Goal: Submit feedback/report problem

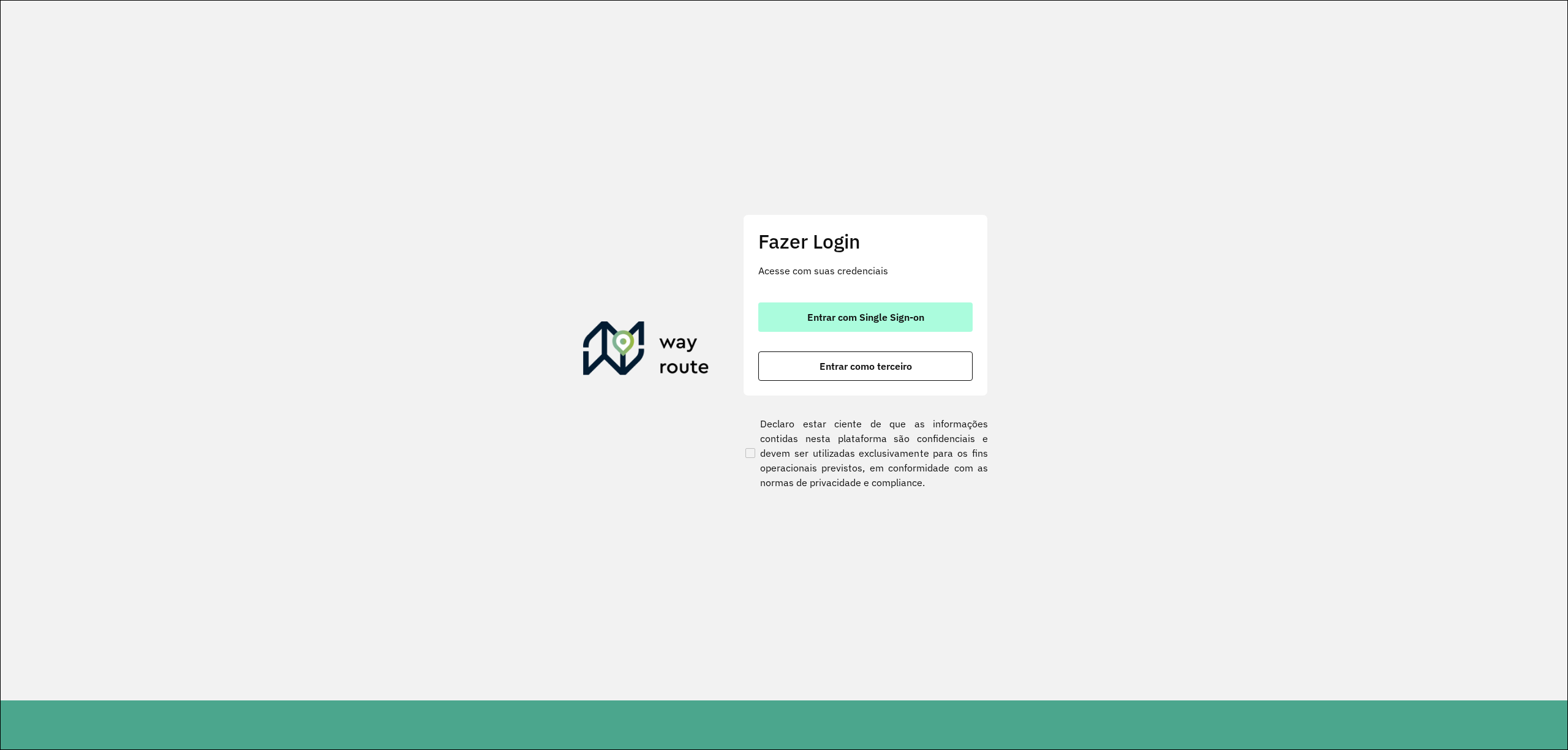
click at [858, 312] on span "Entrar com Single Sign-on" at bounding box center [865, 317] width 117 height 10
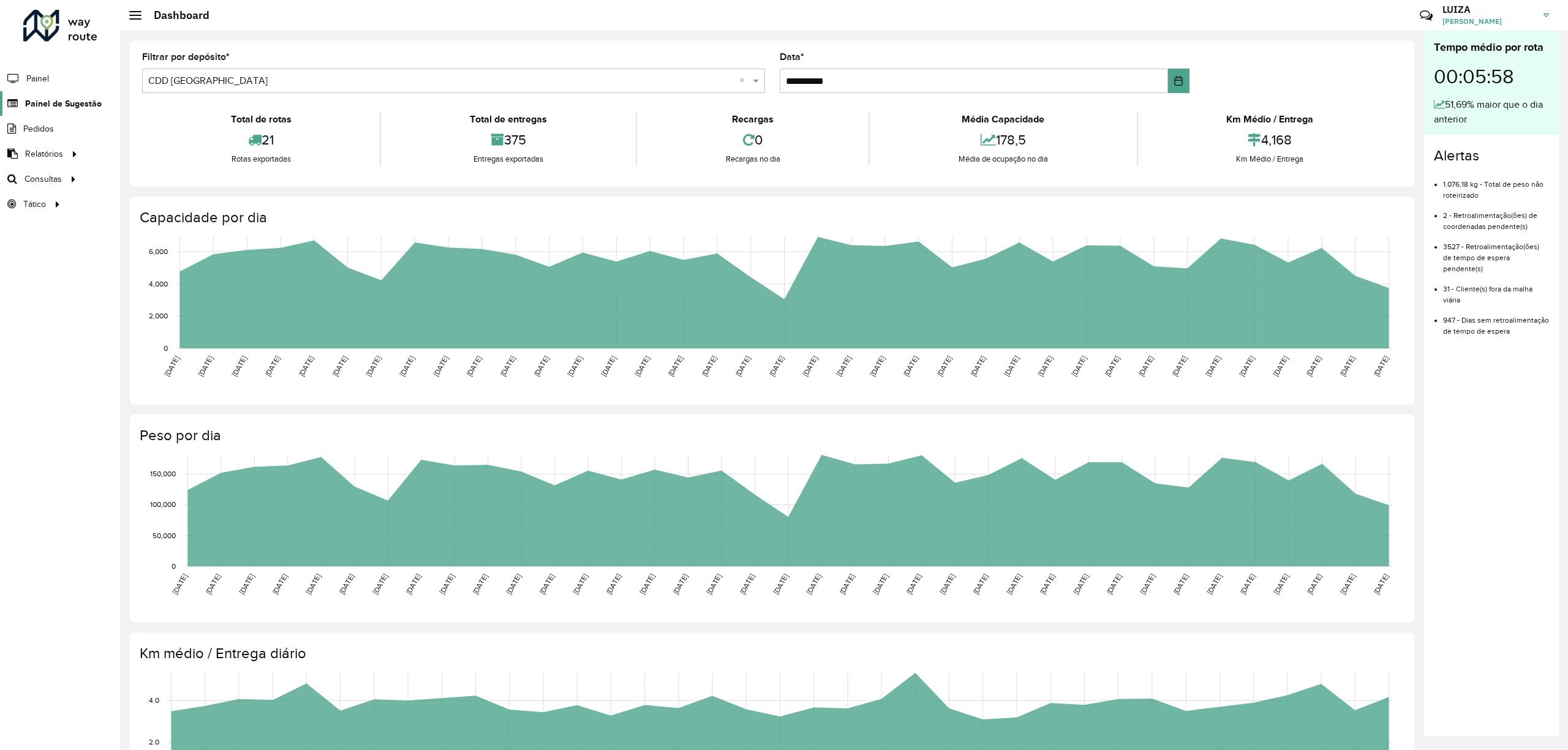
click at [54, 101] on span "Painel de Sugestão" at bounding box center [63, 103] width 76 height 13
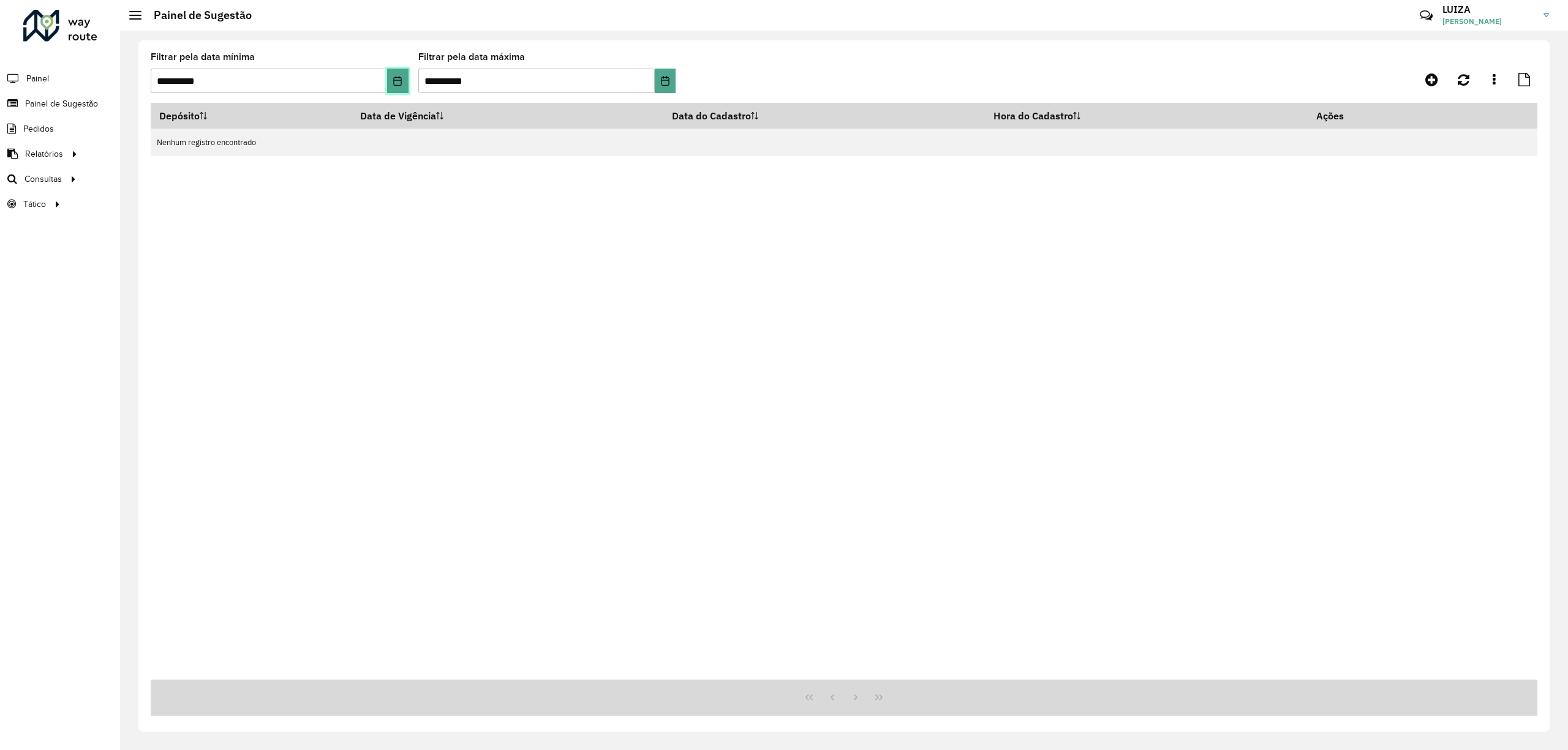
click at [395, 77] on icon "Choose Date" at bounding box center [398, 81] width 8 height 10
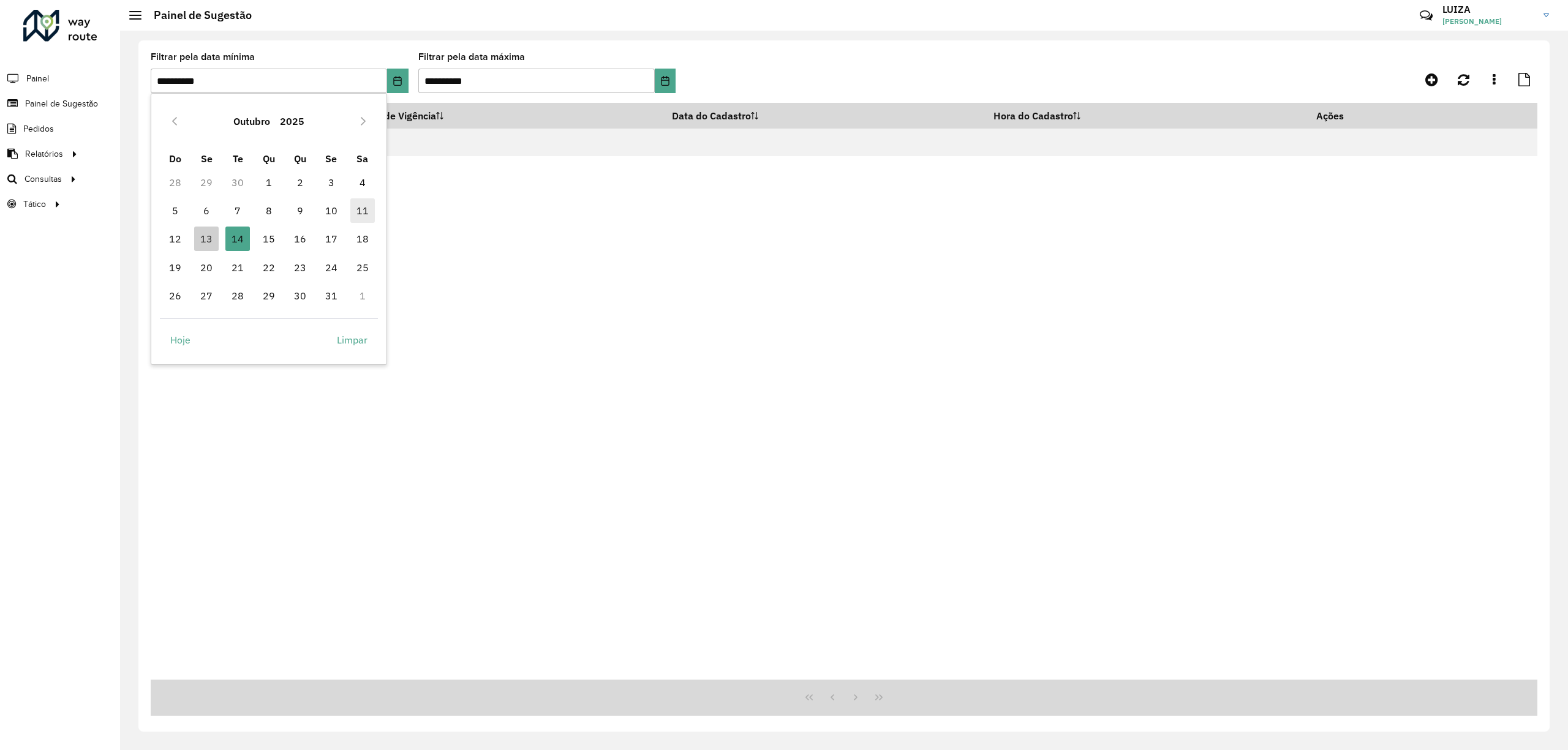
click at [361, 206] on span "11" at bounding box center [362, 210] width 24 height 24
type input "**********"
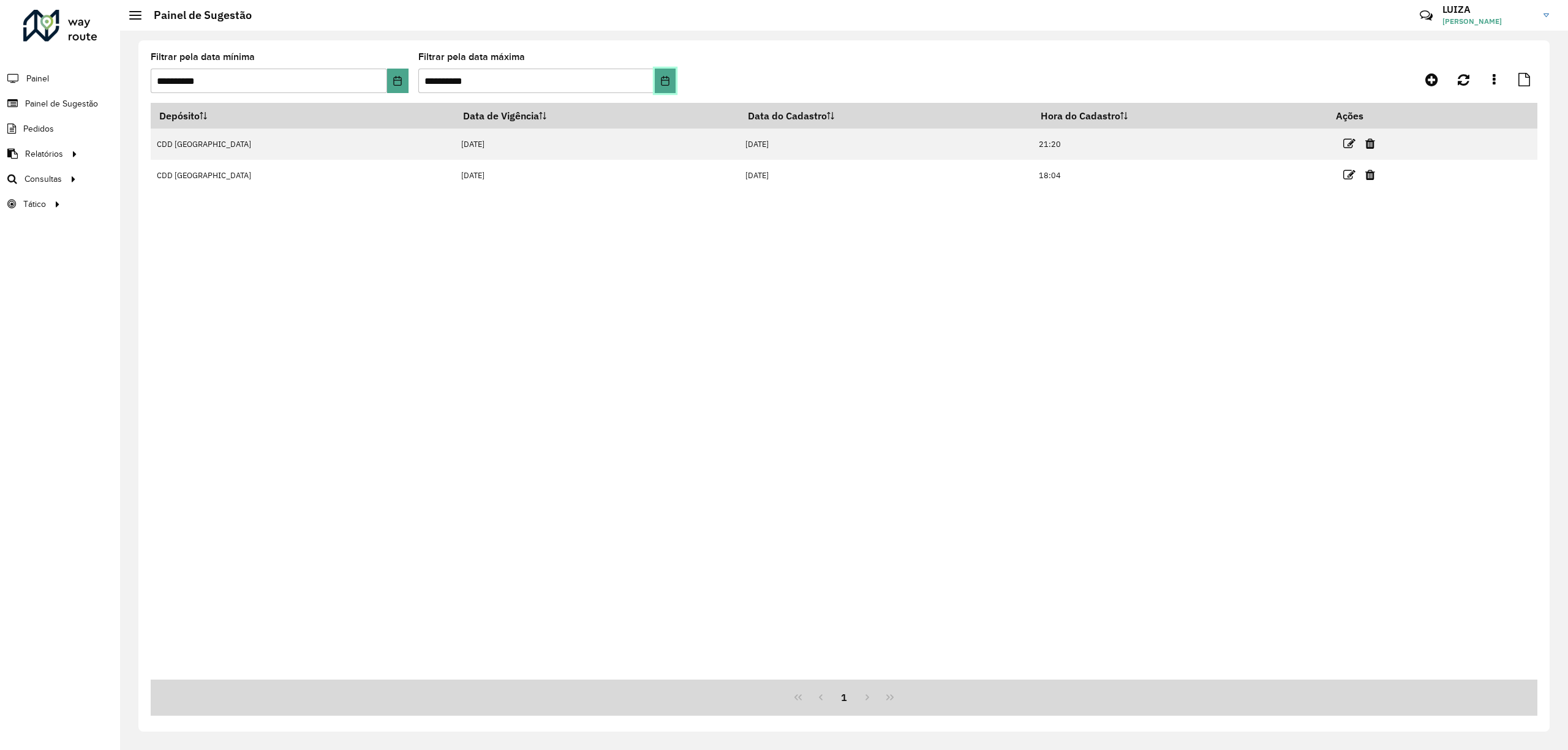
click at [662, 82] on icon "Choose Date" at bounding box center [665, 81] width 10 height 10
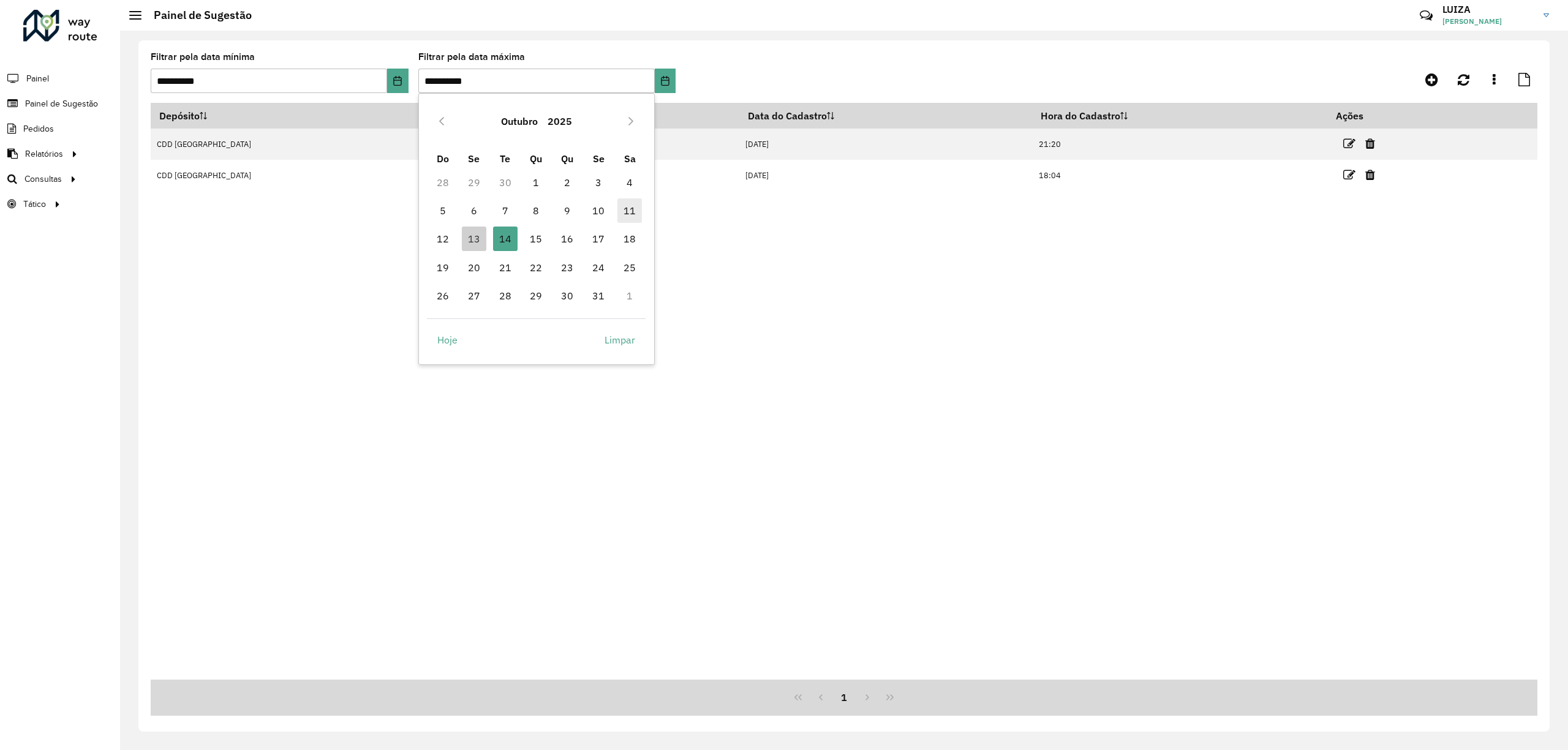
click at [633, 209] on span "11" at bounding box center [629, 210] width 24 height 24
type input "**********"
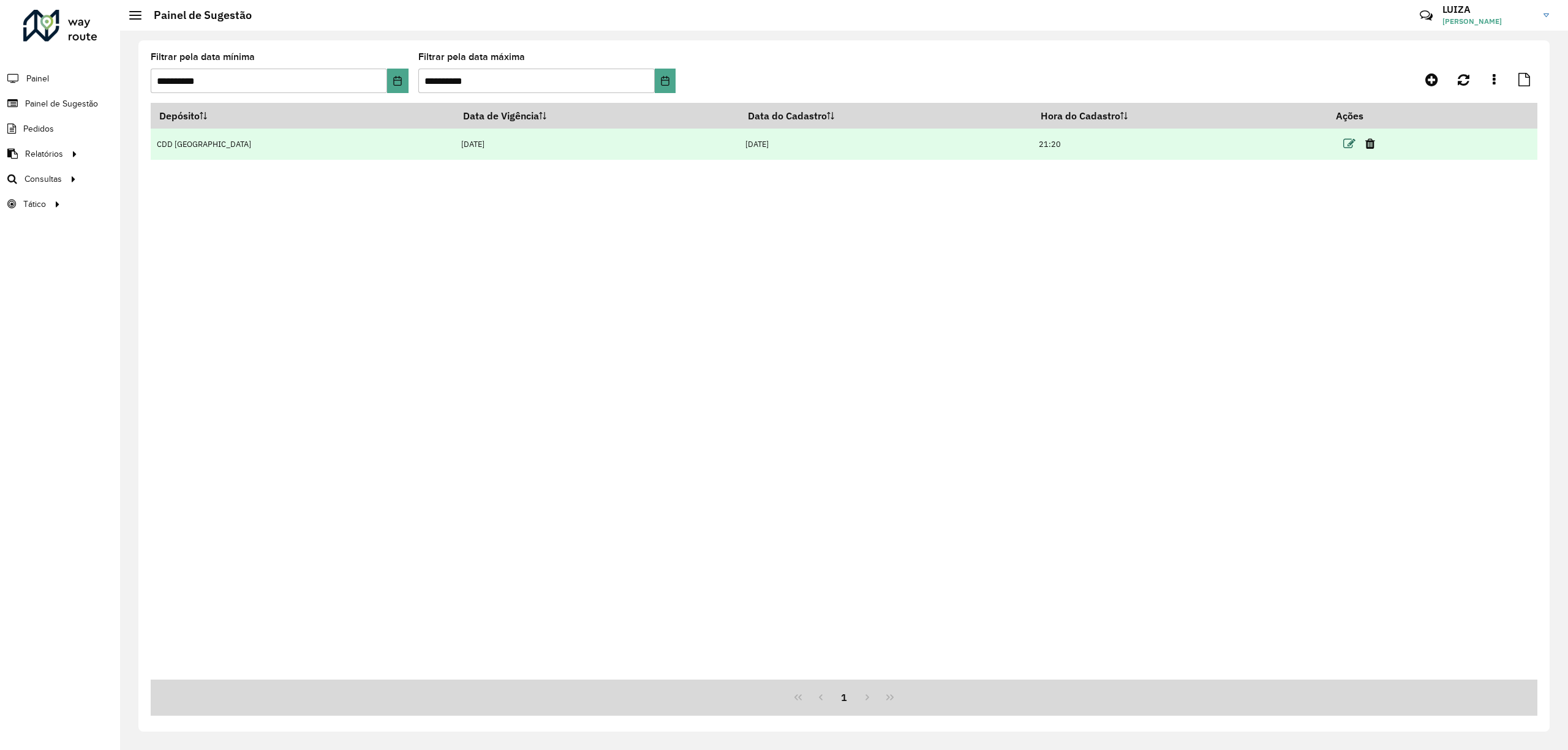
click at [1346, 145] on icon at bounding box center [1349, 144] width 12 height 12
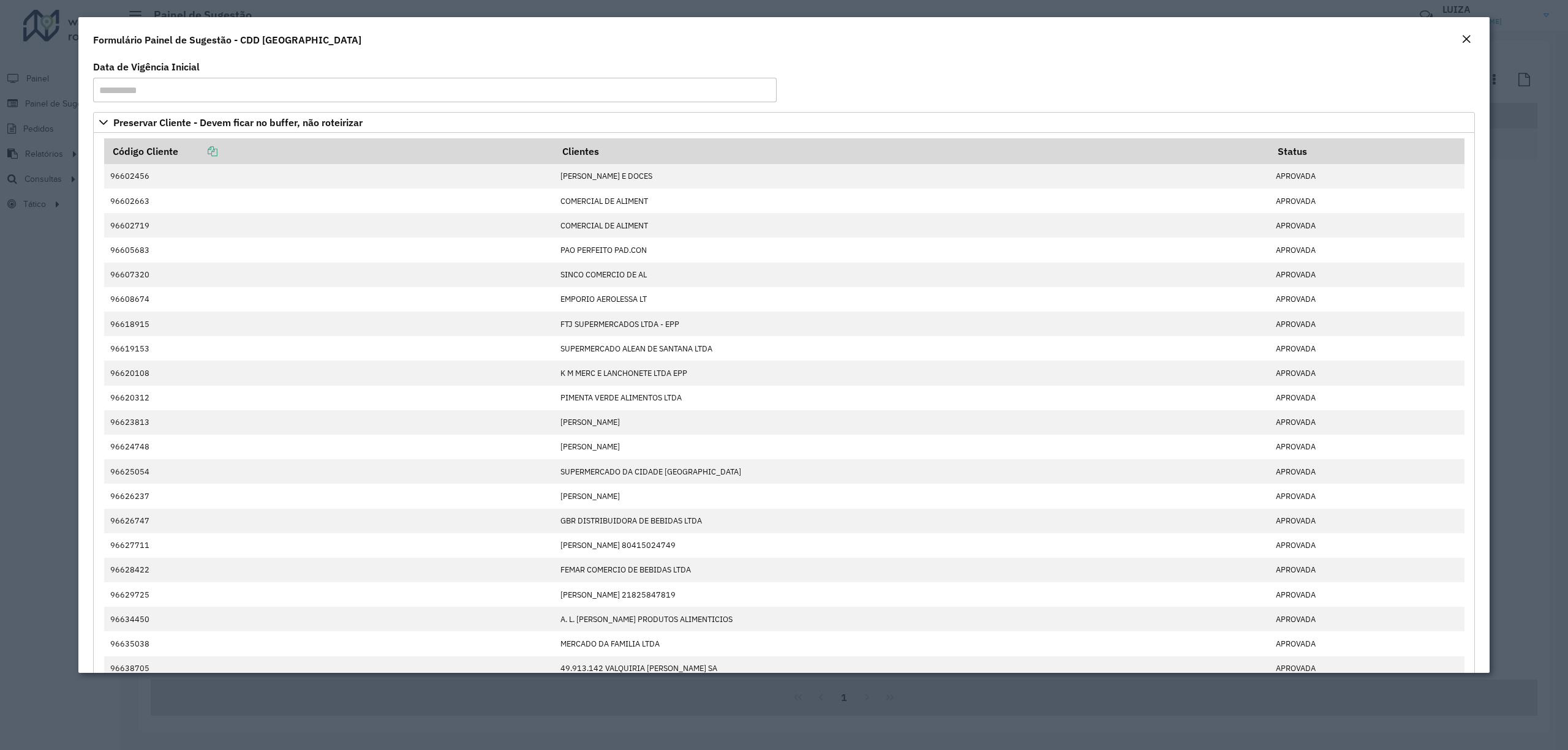
click at [1471, 30] on div "Formulário Painel de Sugestão - CDD [GEOGRAPHIC_DATA]" at bounding box center [784, 37] width 1411 height 40
click at [1458, 37] on button "Close" at bounding box center [1466, 40] width 17 height 16
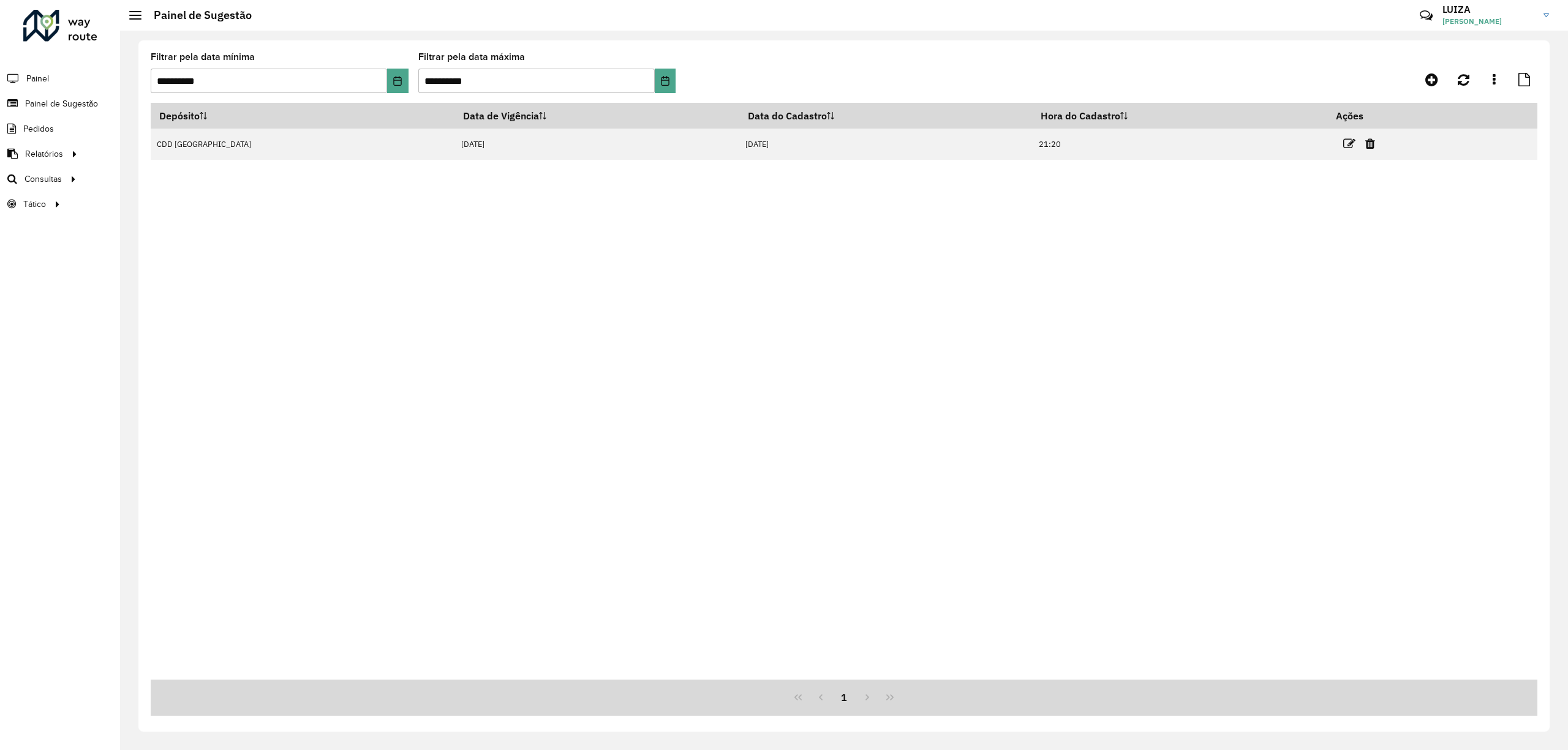
click at [849, 20] on hb-header "Painel de Sugestão Críticas? Dúvidas? Elogios? Sugestões? Entre em contato cono…" at bounding box center [844, 15] width 1447 height 30
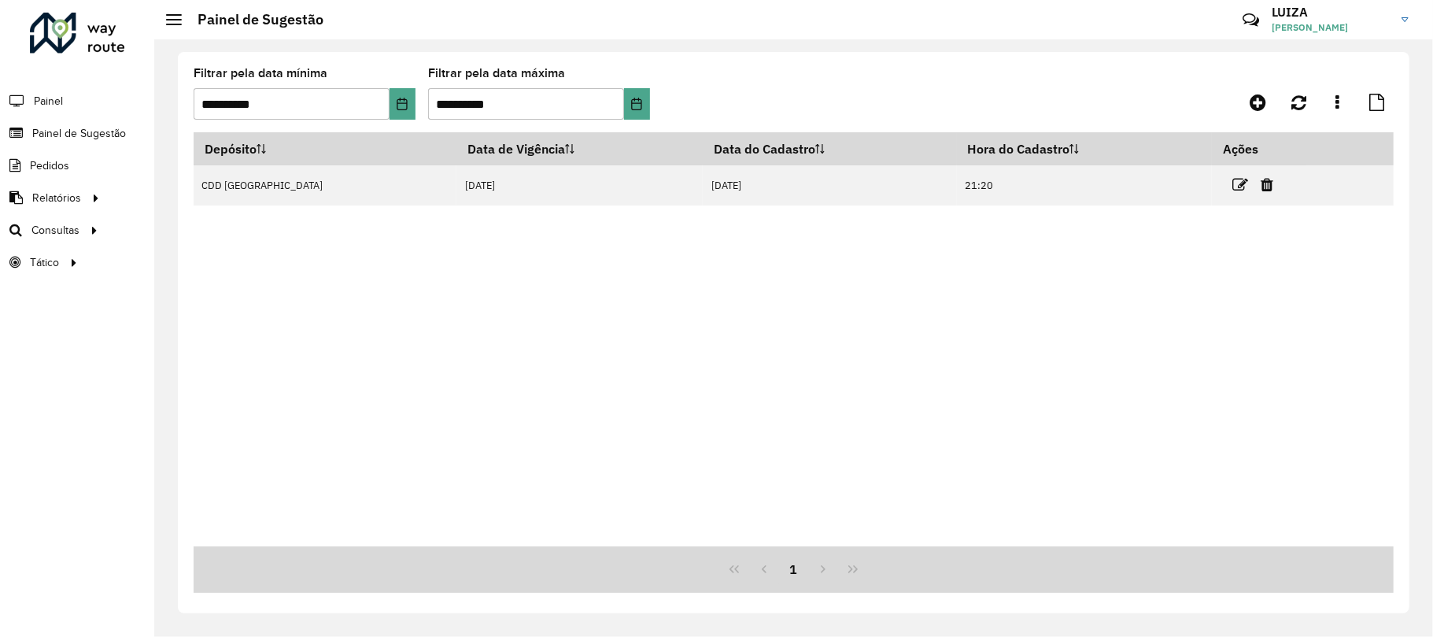
click at [811, 297] on div "Depósito Data de Vigência Data do Cadastro Hora do Cadastro Ações CDD [GEOGRAPH…" at bounding box center [794, 339] width 1200 height 414
click at [762, 219] on div "Depósito Data de Vigência Data do Cadastro Hora do Cadastro Ações CDD [GEOGRAPH…" at bounding box center [794, 339] width 1200 height 414
